Goal: Information Seeking & Learning: Compare options

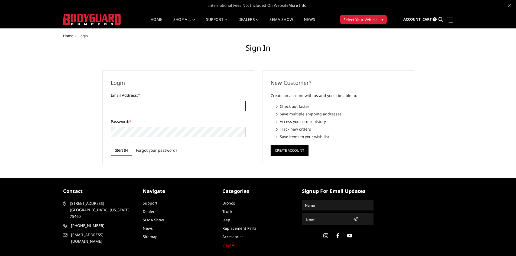
type input "[EMAIL_ADDRESS][DOMAIN_NAME]"
click at [121, 149] on input "Sign in" at bounding box center [121, 150] width 21 height 11
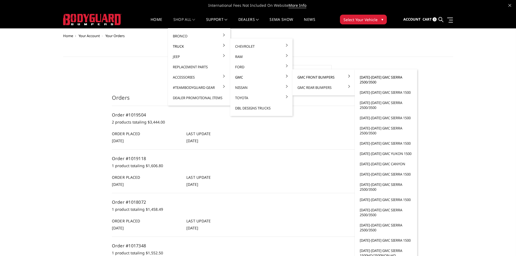
click at [373, 82] on link "[DATE]-[DATE] GMC Sierra 2500/3500" at bounding box center [386, 79] width 58 height 15
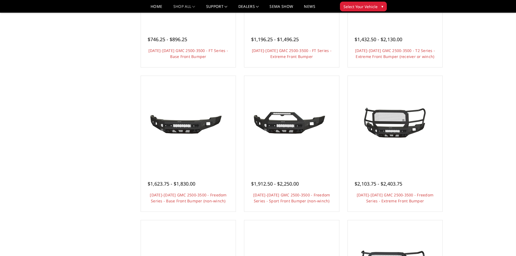
scroll to position [27, 0]
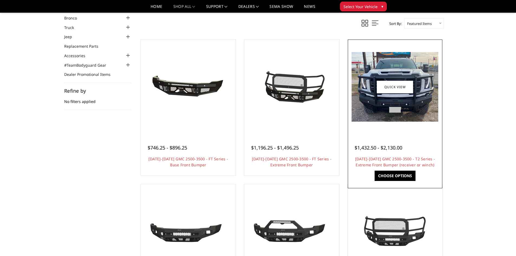
click at [396, 155] on div "$1,432.50 - $2,130.00 2024-2025 GMC 2500-3500 - T2 Series - Extreme Front Bumpe…" at bounding box center [395, 153] width 92 height 41
click at [386, 163] on link "2024-2025 GMC 2500-3500 - T2 Series - Extreme Front Bumper (receiver or winch)" at bounding box center [395, 161] width 80 height 11
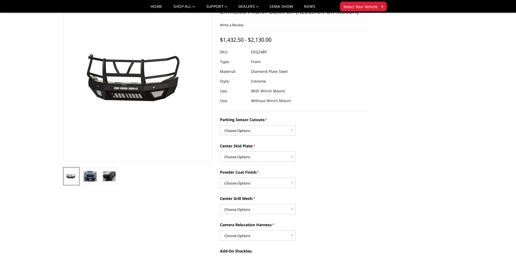
scroll to position [54, 0]
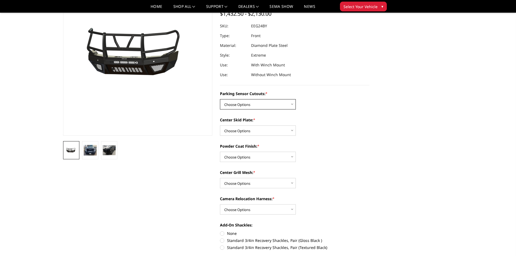
click at [259, 109] on select "Choose Options Yes - With Parking Sensor Cutouts" at bounding box center [258, 104] width 76 height 10
select select "3733"
click at [220, 99] on select "Choose Options Yes - With Parking Sensor Cutouts" at bounding box center [258, 104] width 76 height 10
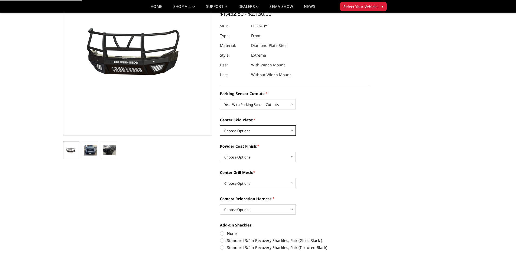
click at [257, 128] on select "Choose Options 2" Receiver Tube Standard Skid Plate (included) Winch Mount Skid…" at bounding box center [258, 131] width 76 height 10
select select "3736"
click at [220, 126] on select "Choose Options 2" Receiver Tube Standard Skid Plate (included) Winch Mount Skid…" at bounding box center [258, 131] width 76 height 10
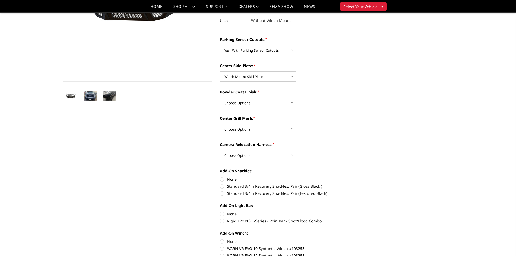
click at [259, 105] on select "Choose Options Bare Metal Gloss Black Powder Coat Textured Black Powder Coat" at bounding box center [258, 103] width 76 height 10
select select "3739"
click at [220, 98] on select "Choose Options Bare Metal Gloss Black Powder Coat Textured Black Powder Coat" at bounding box center [258, 103] width 76 height 10
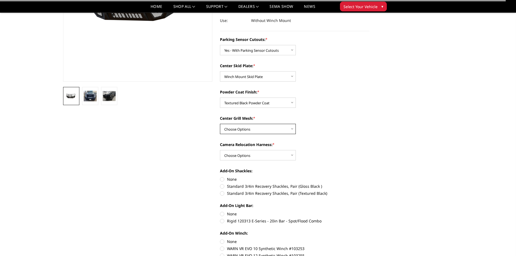
click at [264, 129] on select "Choose Options With expanded metal Without expanded metal" at bounding box center [258, 129] width 76 height 10
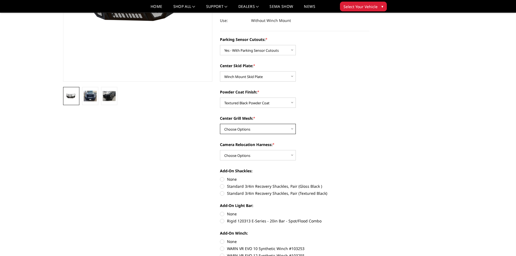
select select "3740"
click at [220, 124] on select "Choose Options With expanded metal Without expanded metal" at bounding box center [258, 129] width 76 height 10
click at [262, 154] on select "Choose Options With camera harness Without camera harness" at bounding box center [258, 155] width 76 height 10
select select "3743"
click at [220, 150] on select "Choose Options With camera harness Without camera harness" at bounding box center [258, 155] width 76 height 10
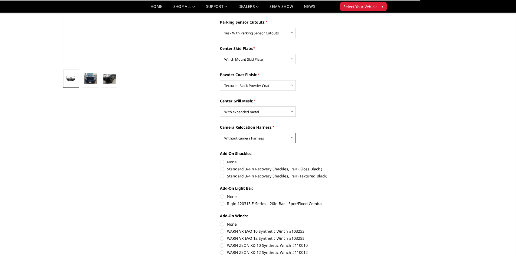
scroll to position [136, 0]
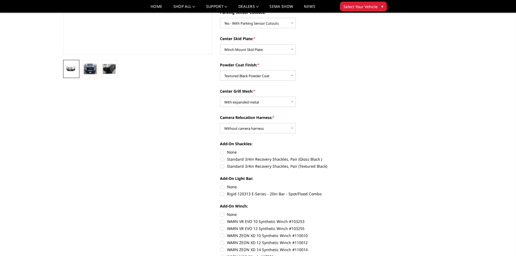
click at [223, 153] on label "None" at bounding box center [295, 152] width 150 height 6
click at [220, 150] on input "None" at bounding box center [220, 149] width 0 height 0
radio input "true"
click at [221, 187] on label "None" at bounding box center [295, 187] width 150 height 6
click at [220, 184] on input "None" at bounding box center [220, 184] width 0 height 0
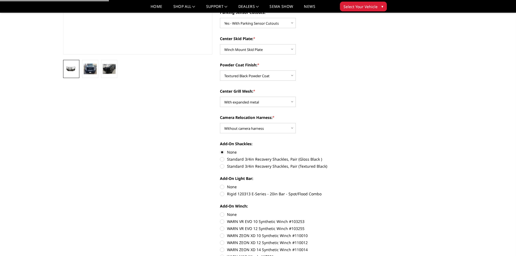
radio input "true"
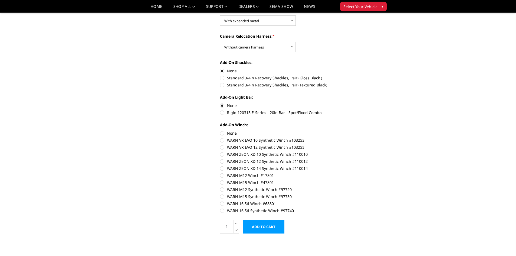
click at [224, 135] on label "None" at bounding box center [295, 133] width 150 height 6
click at [220, 131] on input "None" at bounding box center [220, 130] width 0 height 0
radio input "true"
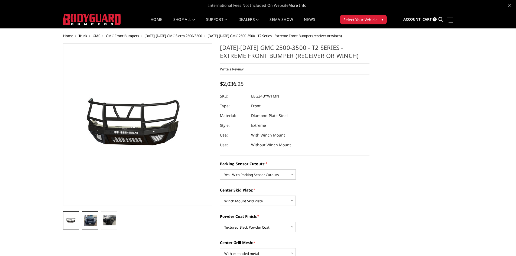
click at [89, 220] on img at bounding box center [90, 220] width 13 height 11
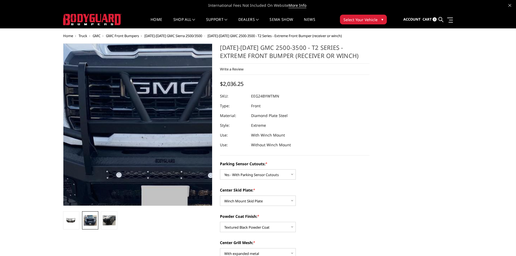
click at [118, 151] on img at bounding box center [164, 105] width 347 height 279
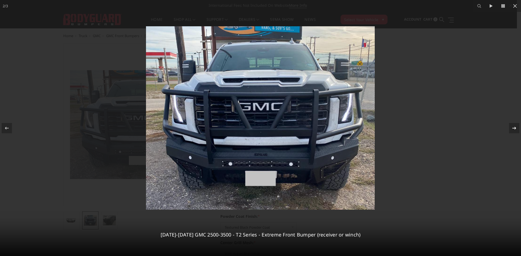
click at [512, 128] on icon at bounding box center [514, 128] width 4 height 3
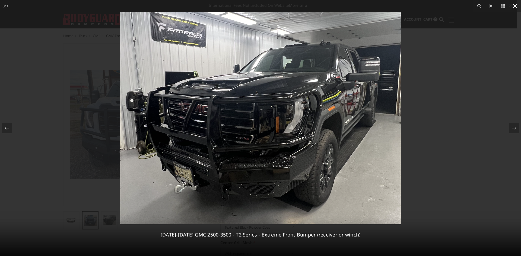
click at [513, 7] on icon at bounding box center [514, 6] width 7 height 7
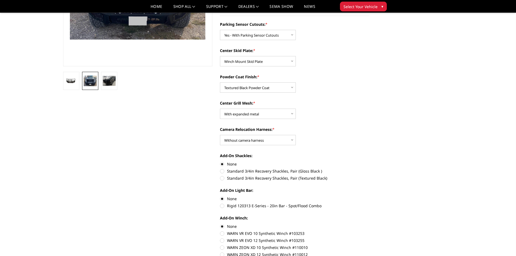
scroll to position [136, 0]
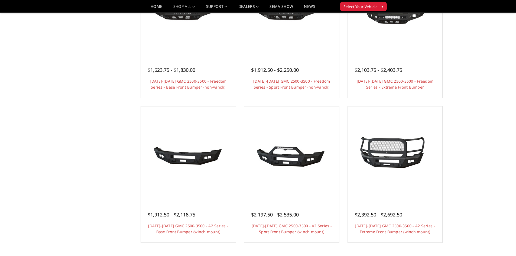
scroll to position [325, 0]
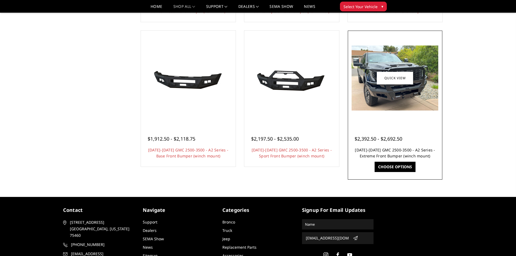
click at [399, 153] on link "[DATE]-[DATE] GMC 2500-3500 - A2 Series - Extreme Front Bumper (winch mount)" at bounding box center [395, 152] width 80 height 11
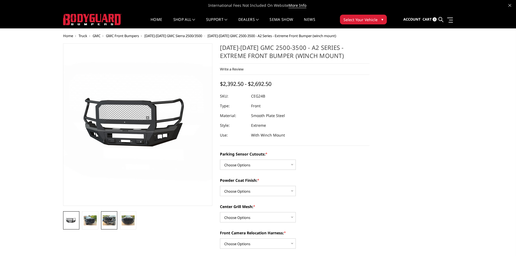
click at [110, 220] on img at bounding box center [109, 221] width 13 height 10
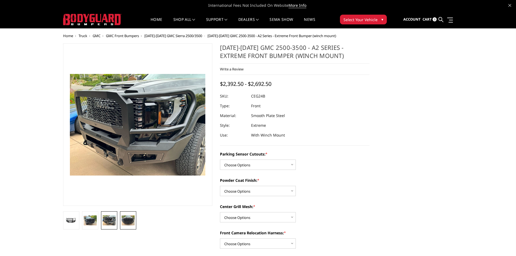
click at [129, 223] on img at bounding box center [128, 221] width 13 height 10
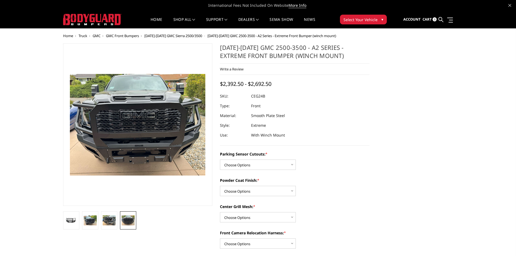
click at [133, 149] on img at bounding box center [145, 110] width 347 height 260
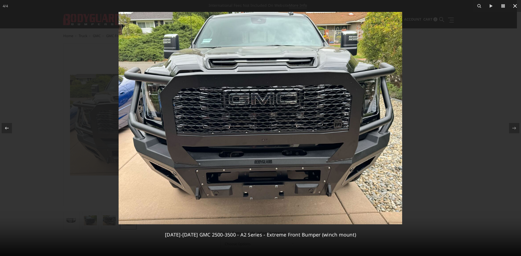
click at [515, 7] on icon at bounding box center [515, 6] width 4 height 4
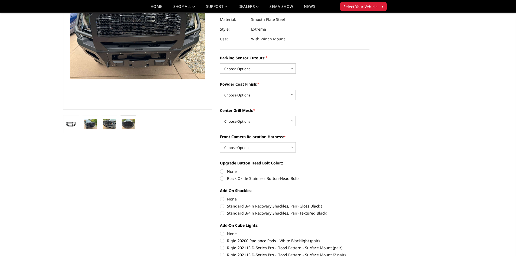
scroll to position [81, 0]
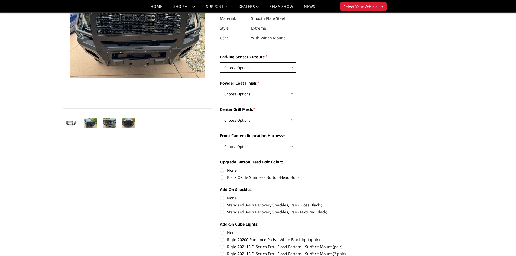
click at [265, 70] on select "Choose Options No - Without Parking Sensor Cutouts Yes - With Parking Sensor Cu…" at bounding box center [258, 67] width 76 height 10
select select "2143"
click at [220, 62] on select "Choose Options No - Without Parking Sensor Cutouts Yes - With Parking Sensor Cu…" at bounding box center [258, 67] width 76 height 10
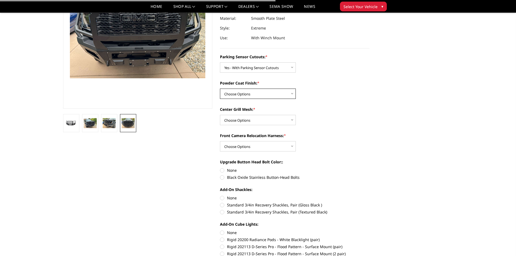
click at [267, 94] on select "Choose Options Bare Metal Textured Black Powder Coat" at bounding box center [258, 94] width 76 height 10
select select "2145"
click at [220, 89] on select "Choose Options Bare Metal Textured Black Powder Coat" at bounding box center [258, 94] width 76 height 10
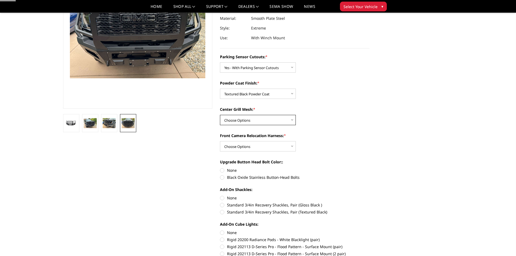
drag, startPoint x: 268, startPoint y: 116, endPoint x: 267, endPoint y: 123, distance: 6.8
click at [268, 117] on select "Choose Options WITH Center Grill Mesh WITHOUT Center Grill Mesh" at bounding box center [258, 120] width 76 height 10
select select "2146"
click at [220, 115] on select "Choose Options WITH Center Grill Mesh WITHOUT Center Grill Mesh" at bounding box center [258, 120] width 76 height 10
click at [270, 145] on select "Choose Options WITH Front Camera Relocation Harness WITHOUT Front Camera Reloca…" at bounding box center [258, 146] width 76 height 10
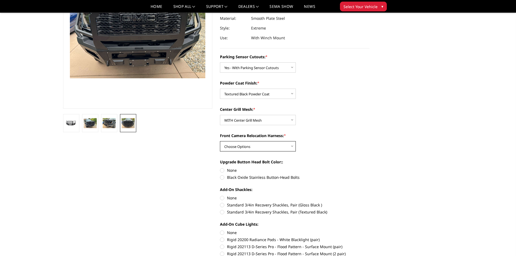
select select "2149"
click at [220, 141] on select "Choose Options WITH Front Camera Relocation Harness WITHOUT Front Camera Reloca…" at bounding box center [258, 146] width 76 height 10
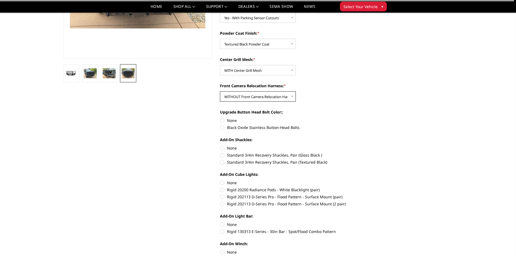
scroll to position [136, 0]
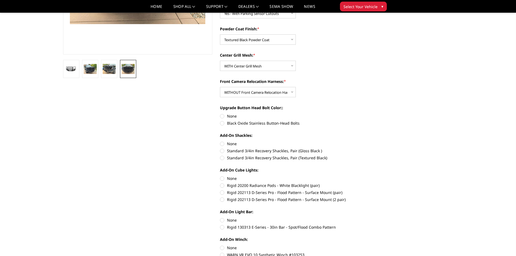
click at [221, 122] on label "Black Oxide Stainless Button-Head Bolts" at bounding box center [295, 123] width 150 height 6
click at [370, 114] on input "Black Oxide Stainless Button-Head Bolts" at bounding box center [370, 113] width 0 height 0
radio input "true"
click at [220, 143] on label "None" at bounding box center [295, 144] width 150 height 6
click at [220, 141] on input "None" at bounding box center [220, 141] width 0 height 0
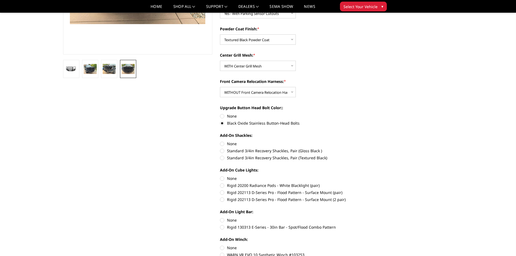
radio input "true"
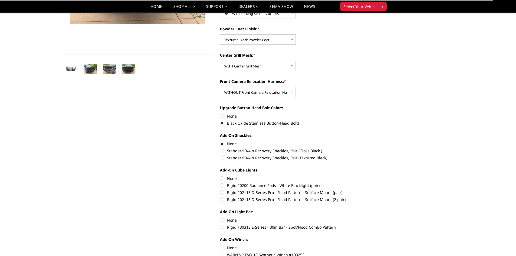
click at [224, 176] on label "None" at bounding box center [295, 179] width 150 height 6
click at [220, 176] on input "None" at bounding box center [220, 176] width 0 height 0
radio input "true"
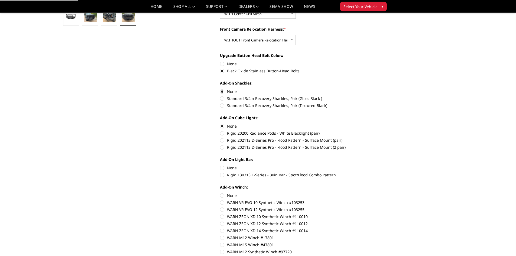
scroll to position [217, 0]
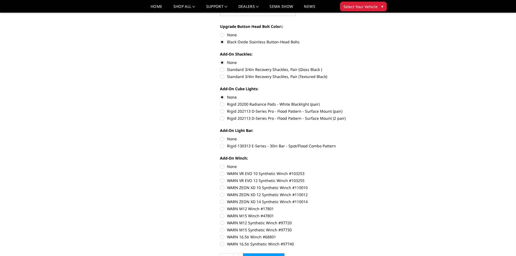
click at [223, 139] on label "None" at bounding box center [295, 139] width 150 height 6
click at [220, 136] on input "None" at bounding box center [220, 136] width 0 height 0
radio input "true"
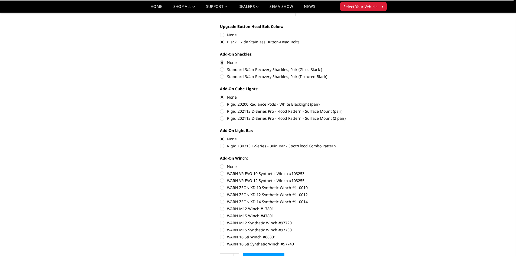
click at [222, 167] on label "None" at bounding box center [295, 167] width 150 height 6
click at [220, 164] on input "None" at bounding box center [220, 164] width 0 height 0
radio input "true"
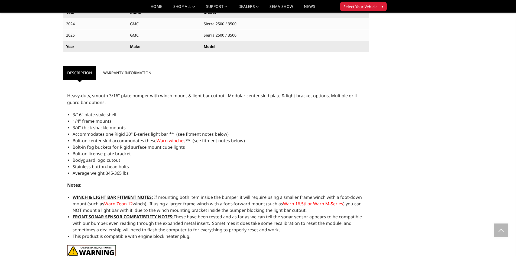
scroll to position [515, 0]
